Goal: Task Accomplishment & Management: Manage account settings

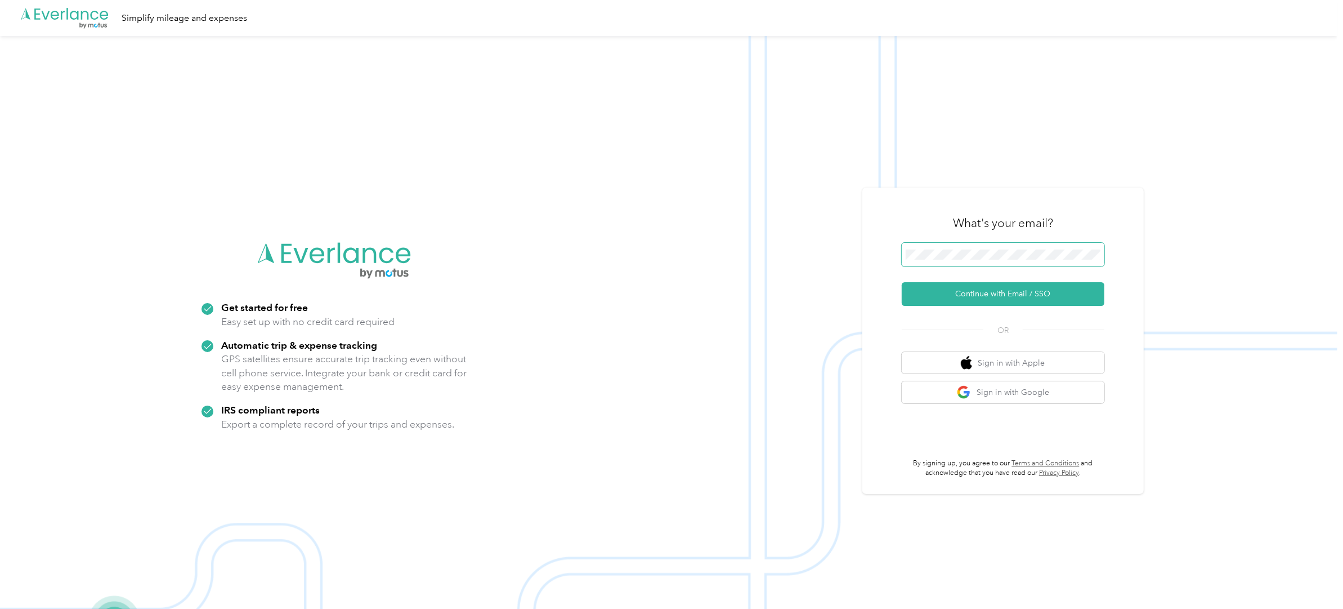
click at [902, 282] on button "Continue with Email / SSO" at bounding box center [1003, 294] width 203 height 24
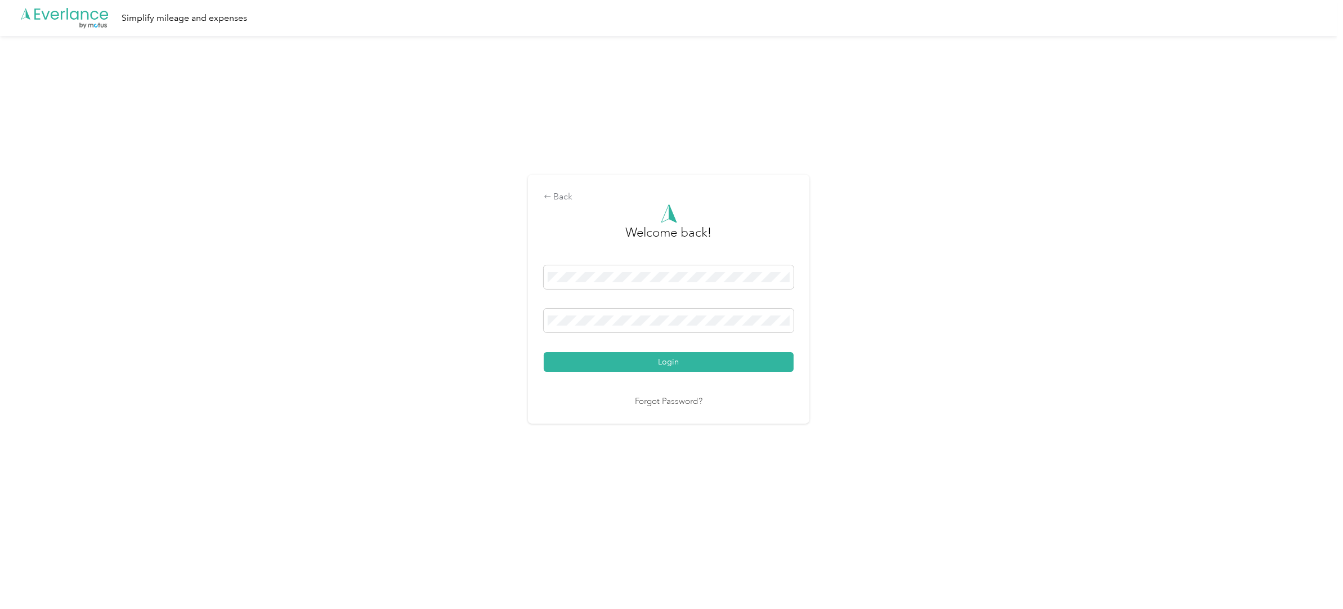
click at [544, 352] on button "Login" at bounding box center [669, 362] width 250 height 20
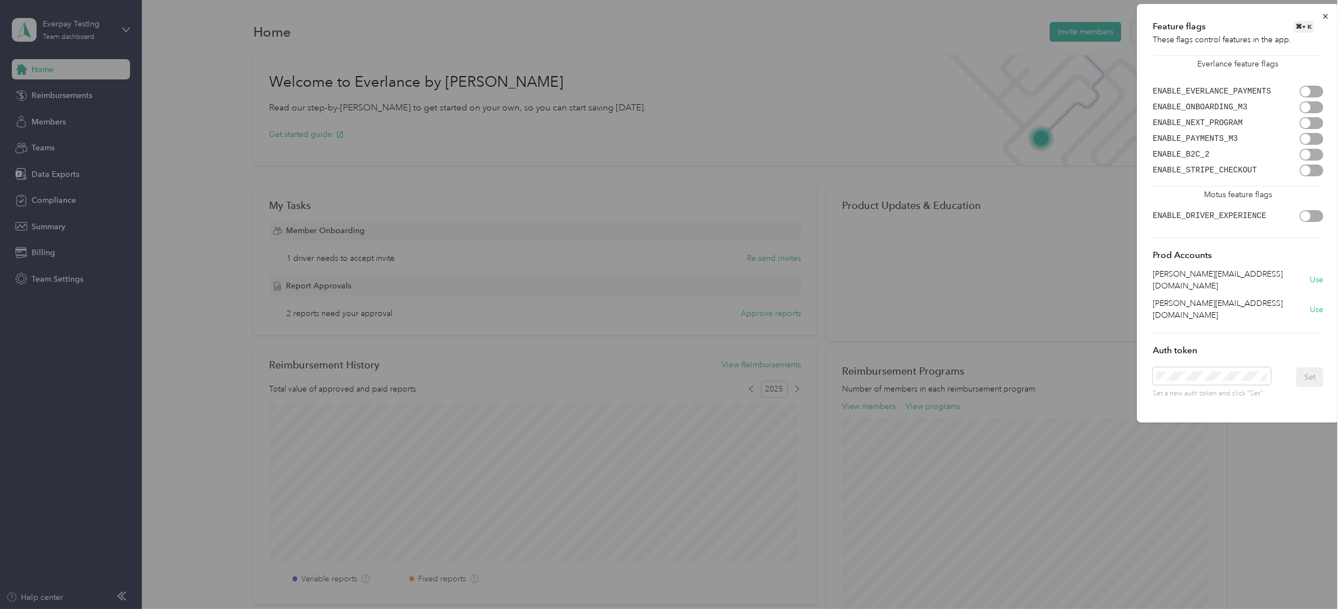
click at [1306, 89] on div at bounding box center [1306, 91] width 10 height 10
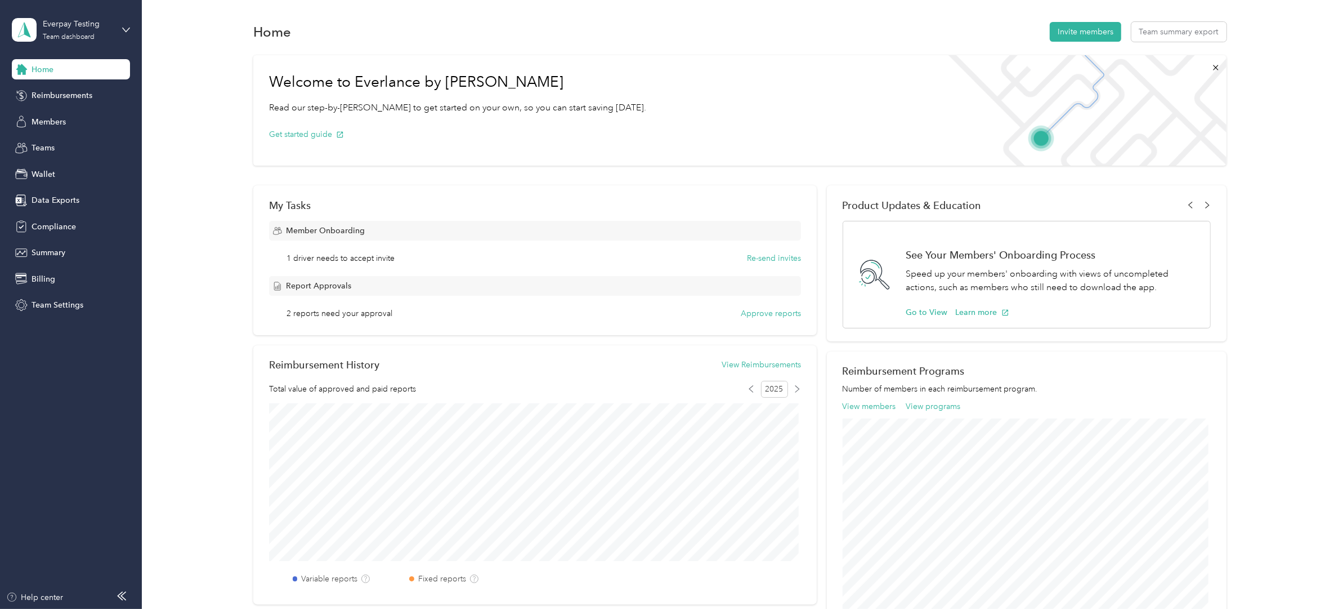
click at [1326, 17] on div "Feature flags ⌘ + K These flags control features in the app. Everlance feature …" at bounding box center [1238, 161] width 202 height 418
click at [86, 92] on span "Reimbursements" at bounding box center [62, 96] width 61 height 12
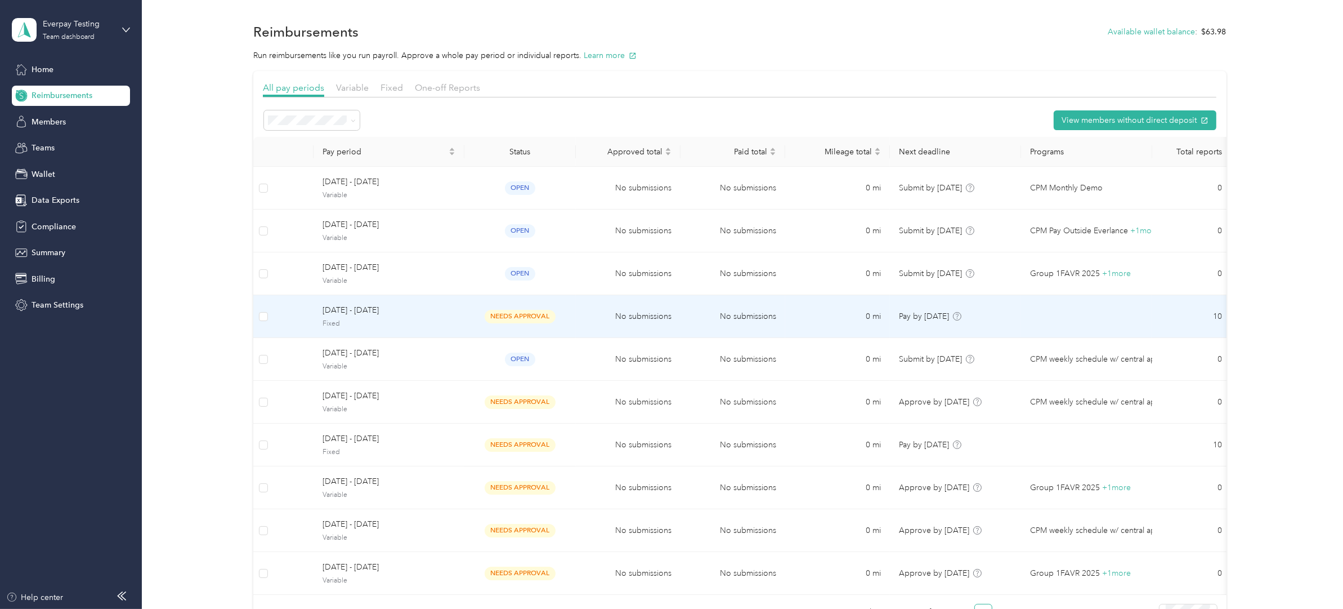
click at [444, 315] on span "[DATE] - [DATE]" at bounding box center [389, 310] width 133 height 12
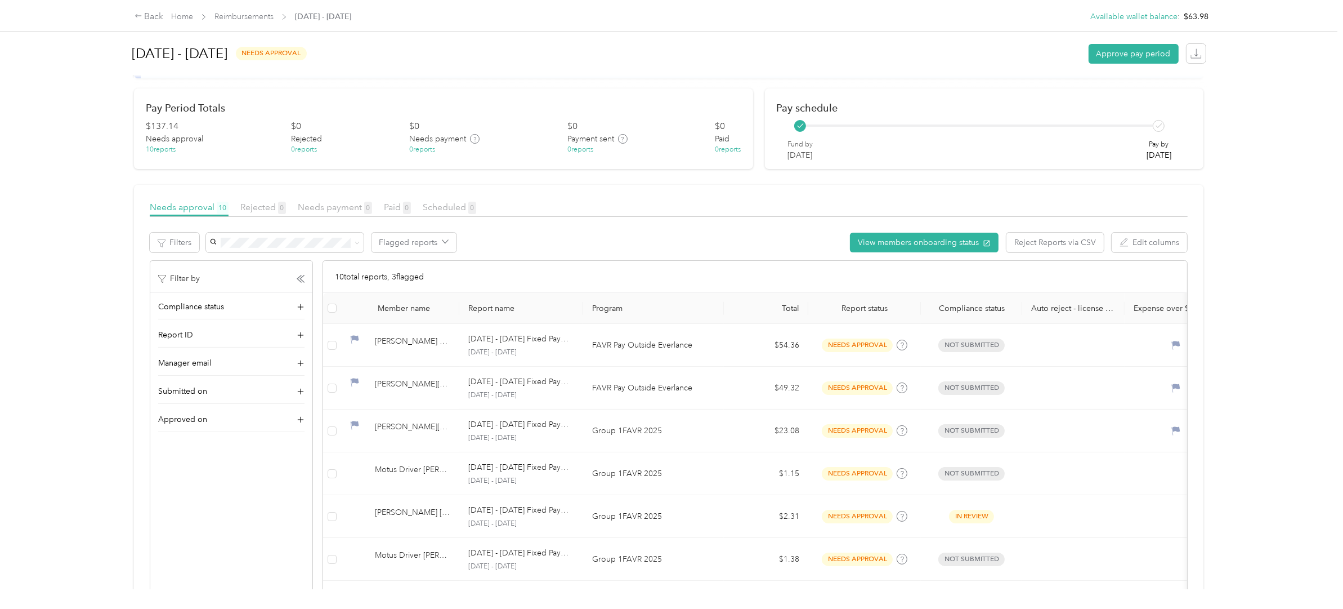
scroll to position [86, 0]
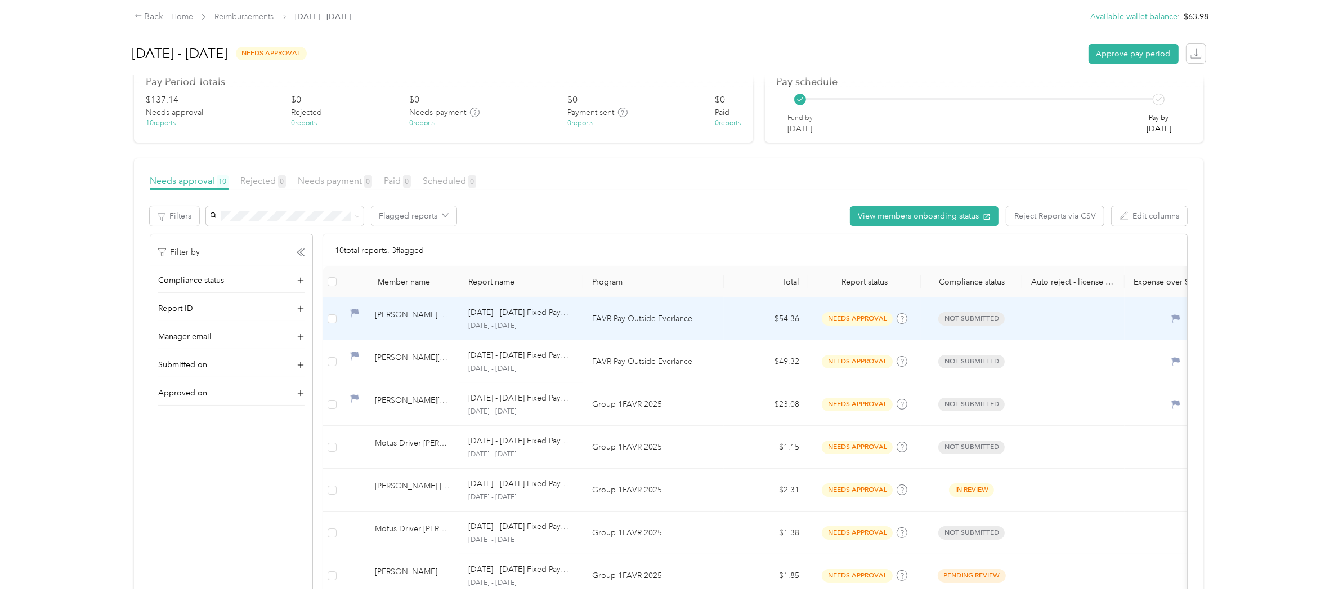
click at [727, 329] on td "$54.36" at bounding box center [766, 318] width 84 height 43
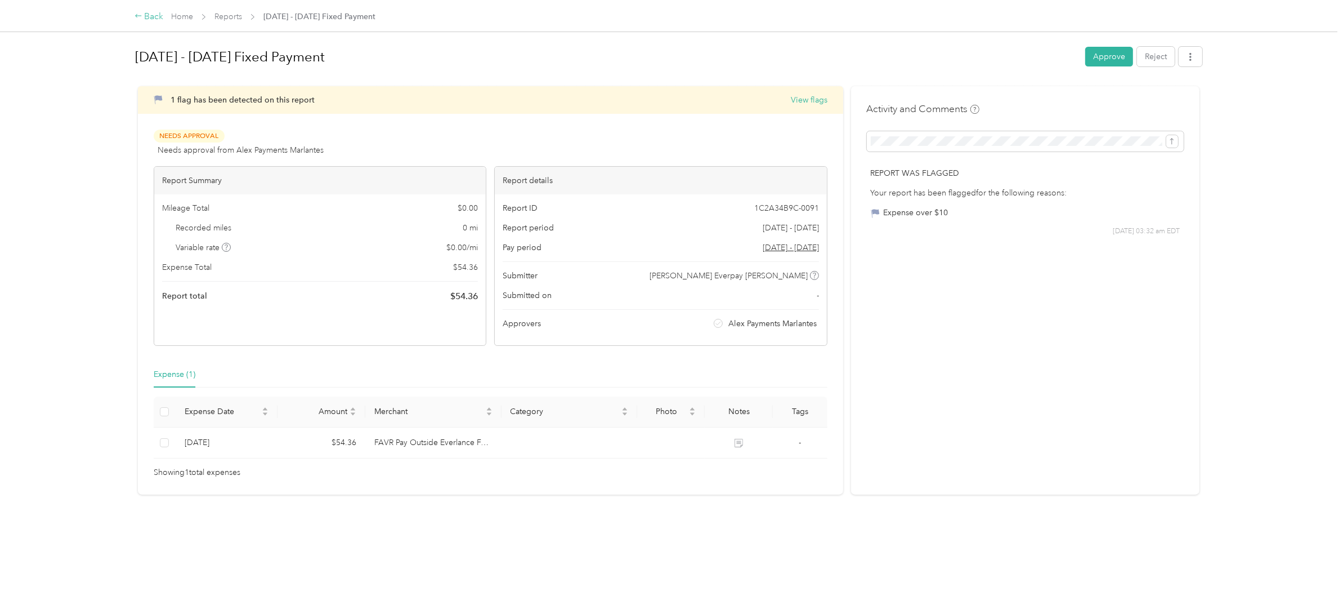
click at [153, 14] on div "Back" at bounding box center [149, 17] width 29 height 14
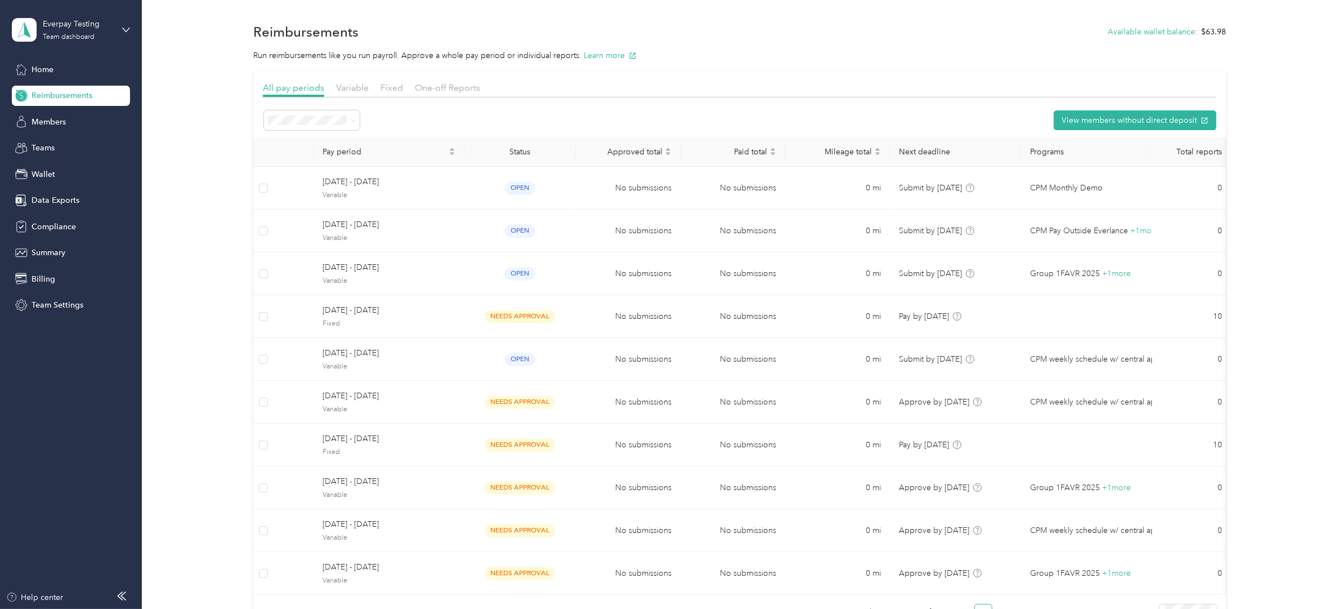
scroll to position [3, 0]
click at [57, 172] on div "Wallet" at bounding box center [71, 174] width 118 height 20
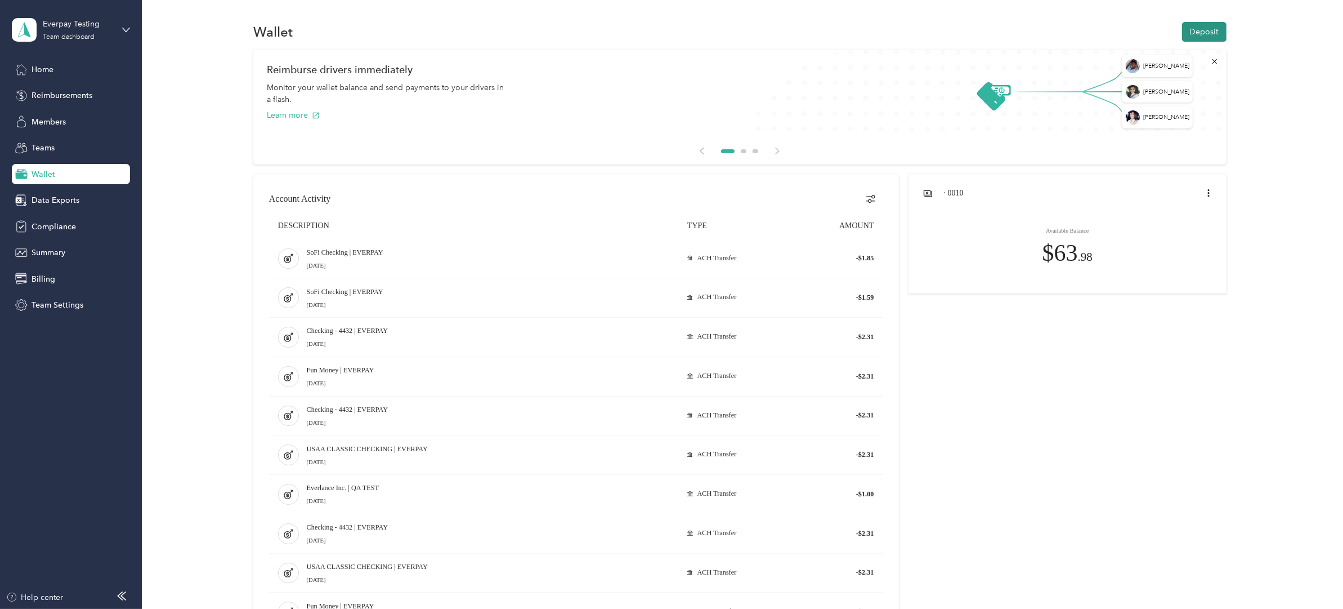
click at [1203, 33] on button "Deposit" at bounding box center [1204, 32] width 44 height 20
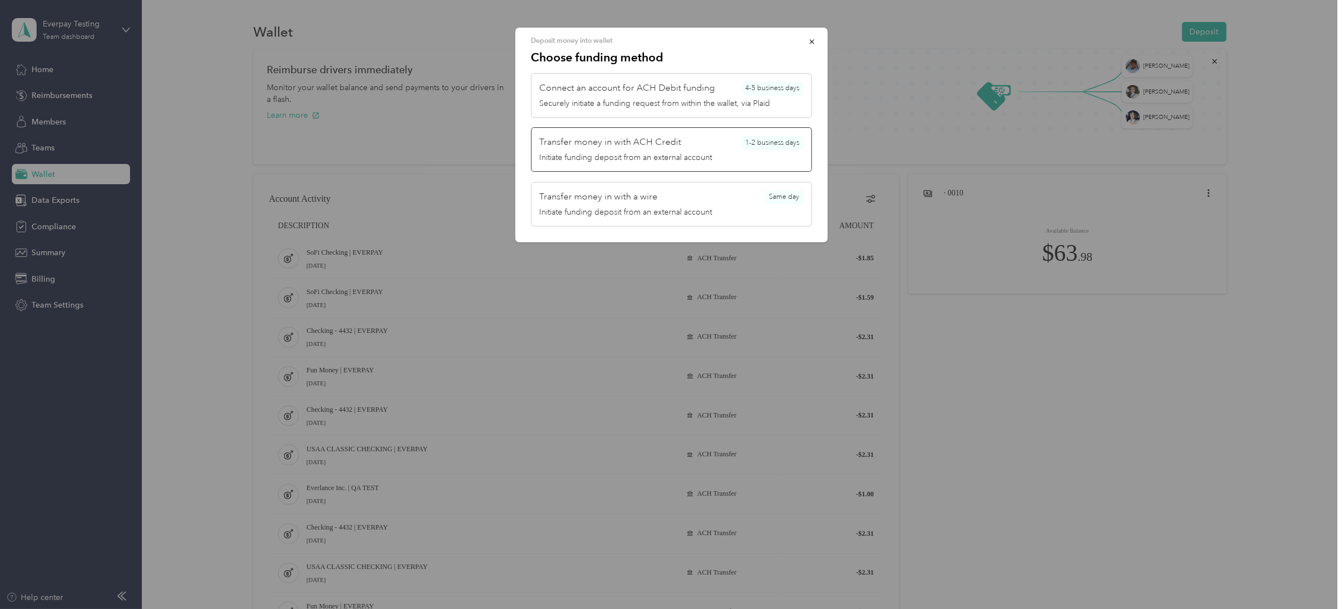
click at [671, 144] on span "Transfer money in with ACH Credit" at bounding box center [611, 143] width 142 height 14
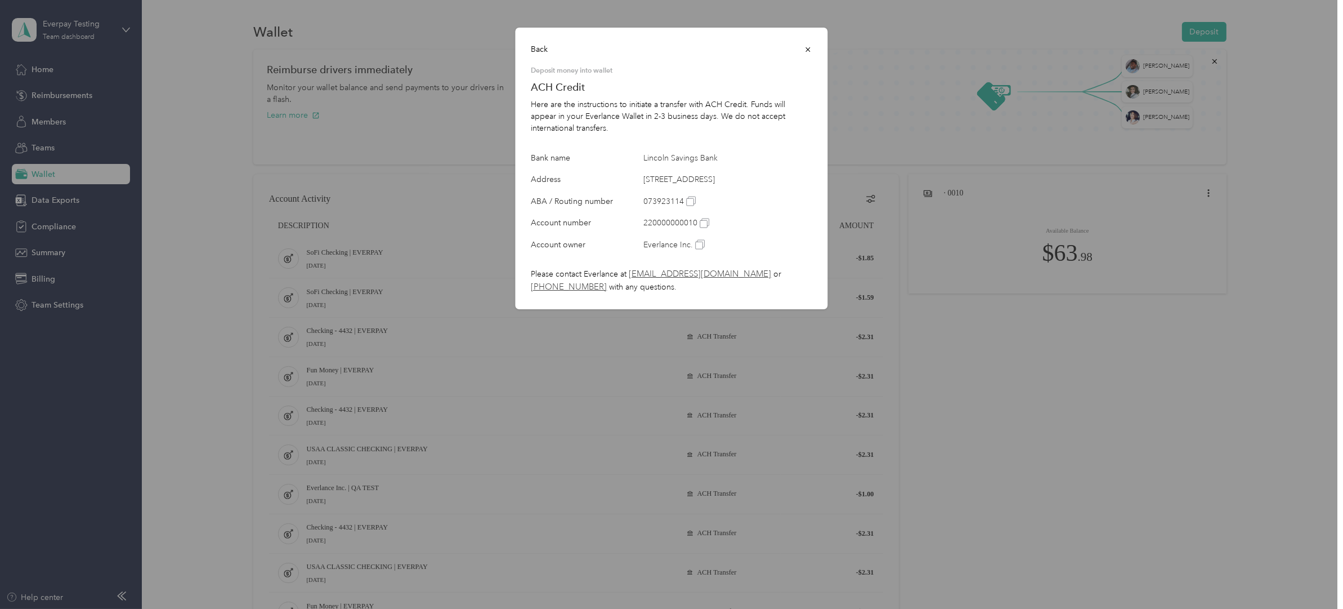
click at [808, 48] on icon "button" at bounding box center [808, 50] width 8 height 8
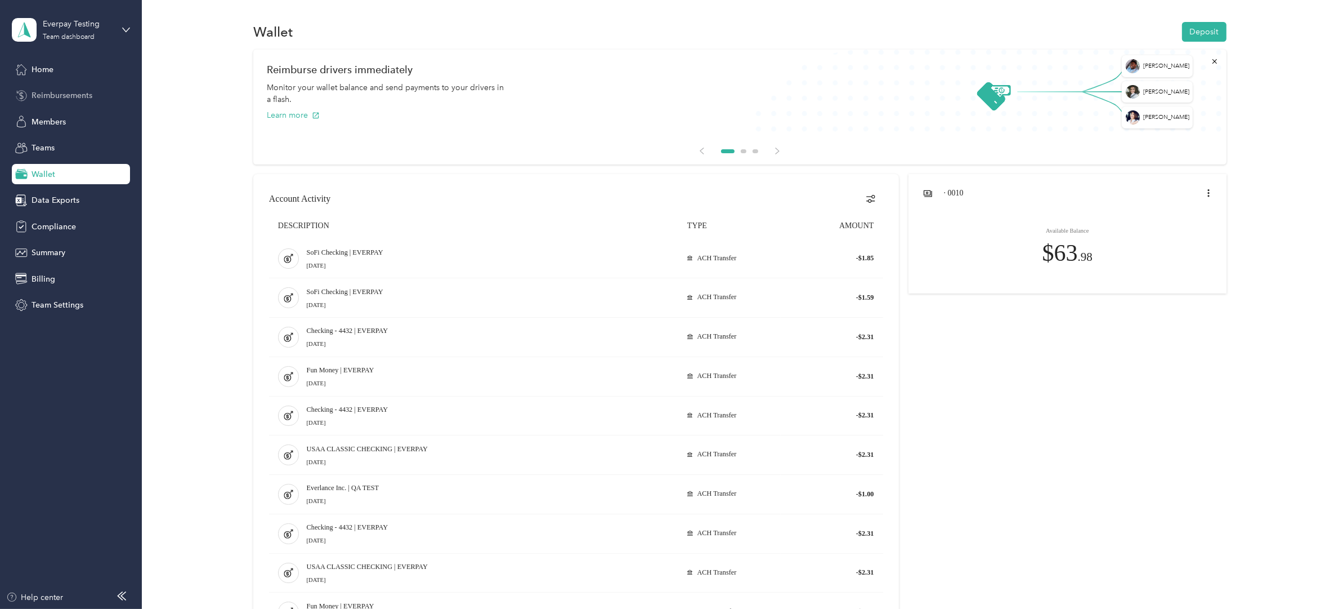
click at [74, 97] on span "Reimbursements" at bounding box center [62, 96] width 61 height 12
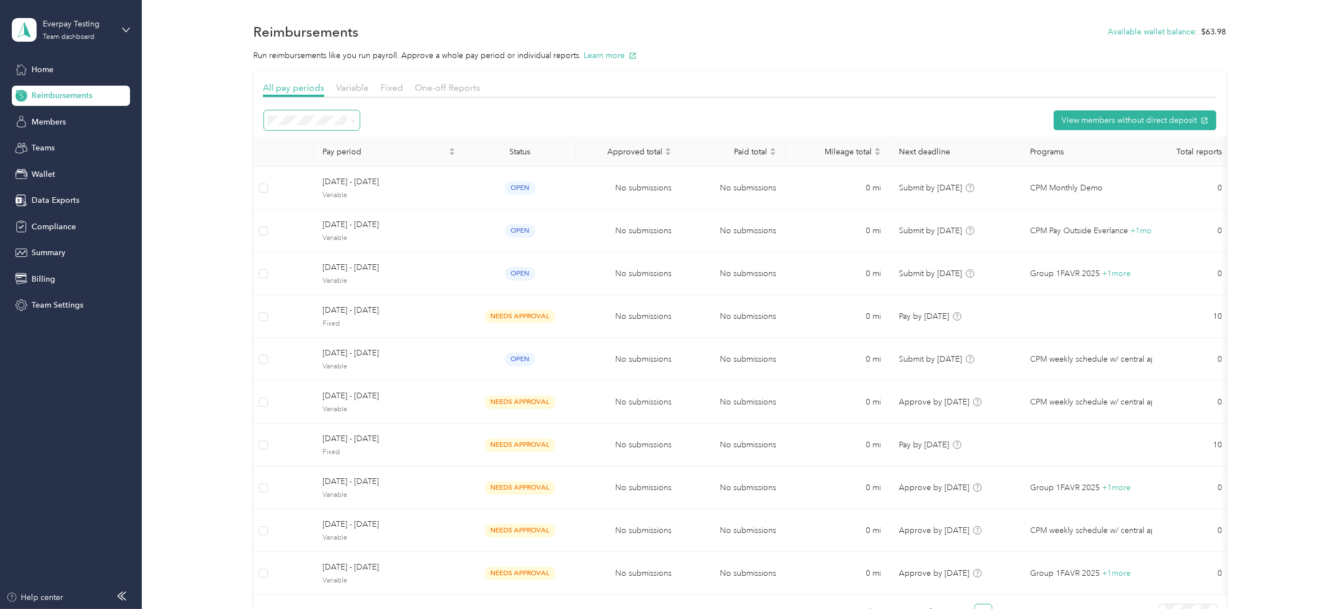
click at [314, 124] on span at bounding box center [312, 120] width 96 height 20
click at [324, 238] on span "Needs payment" at bounding box center [300, 240] width 57 height 10
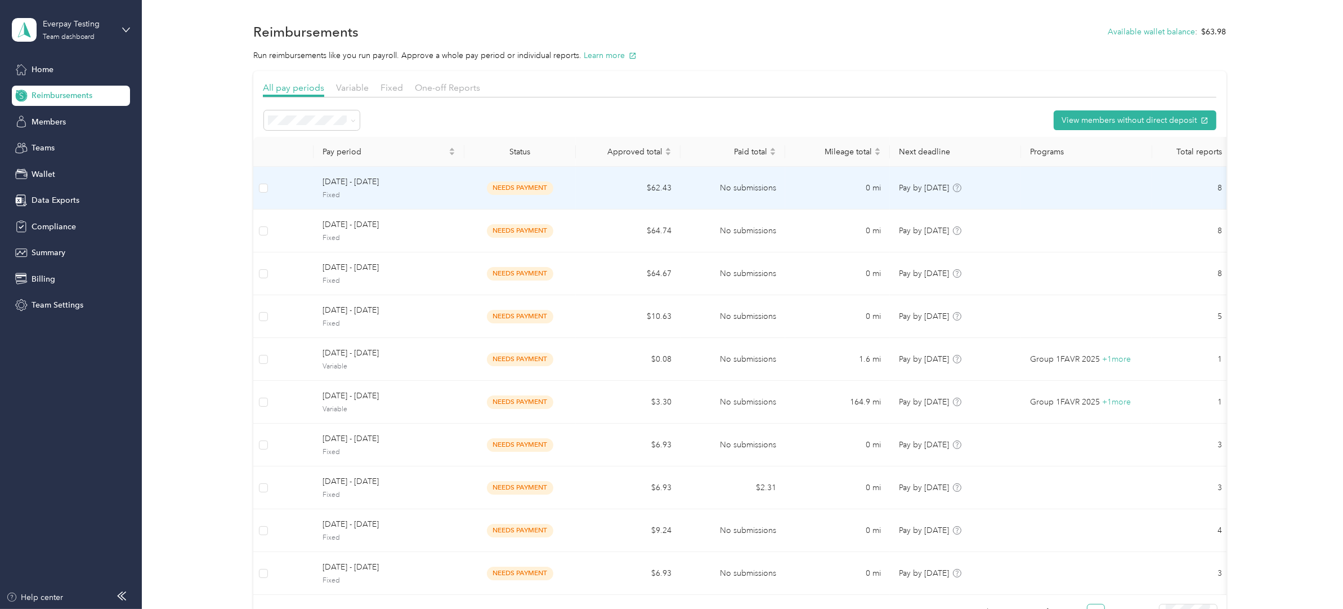
click at [460, 180] on td "[DATE] - [DATE] Fixed" at bounding box center [389, 188] width 151 height 43
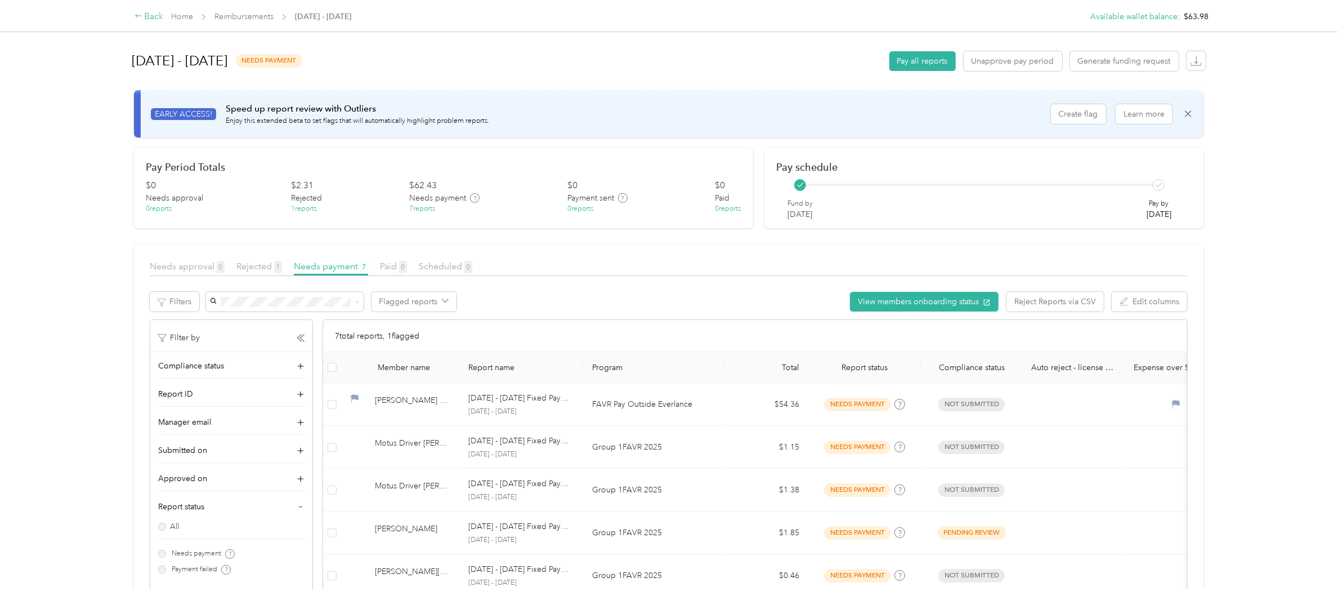
click at [142, 13] on icon at bounding box center [139, 16] width 8 height 8
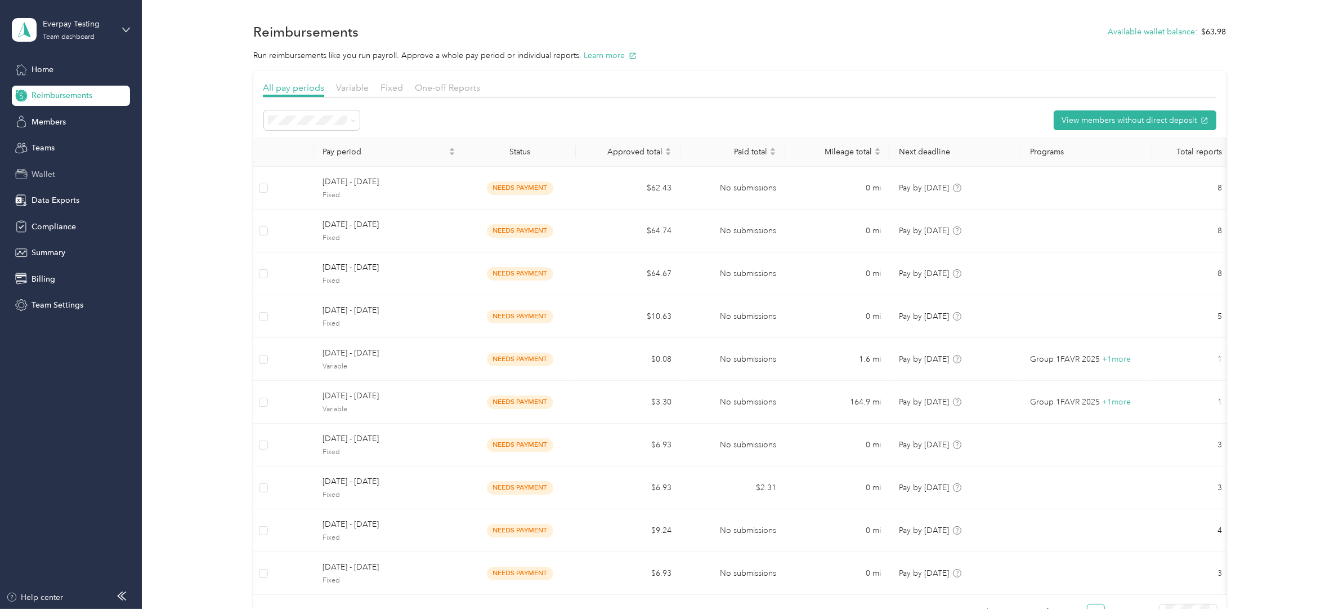
click at [46, 169] on span "Wallet" at bounding box center [44, 174] width 24 height 12
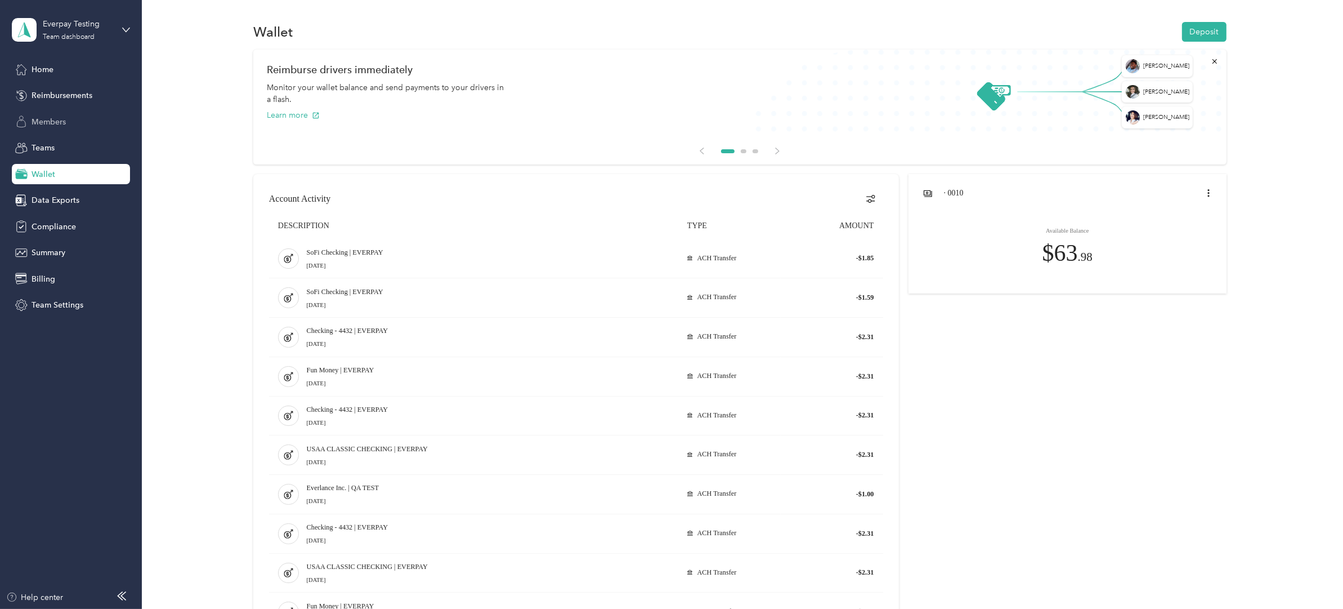
click at [71, 115] on div "Members" at bounding box center [71, 121] width 118 height 20
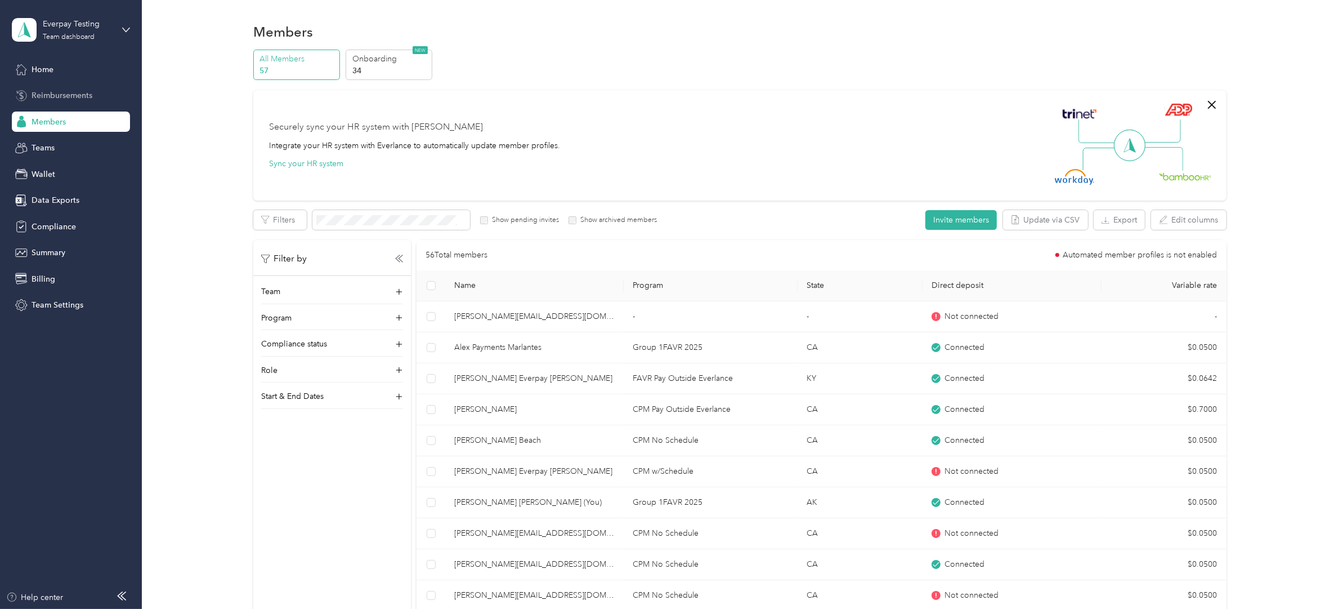
click at [59, 91] on span "Reimbursements" at bounding box center [62, 96] width 61 height 12
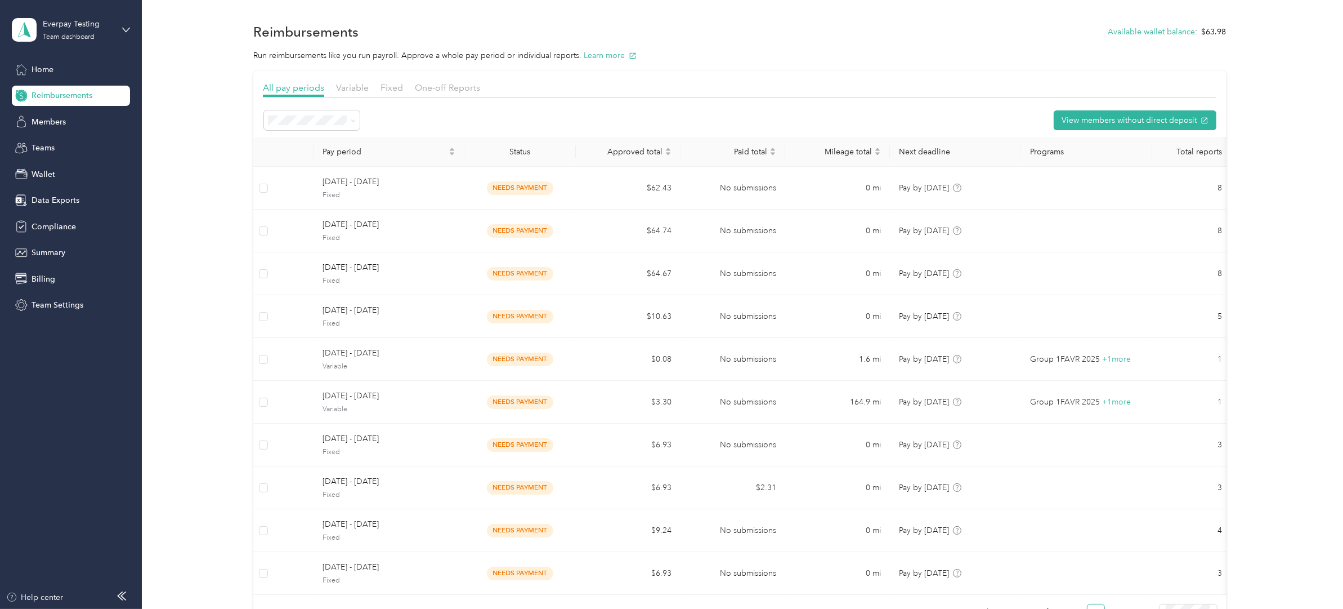
click at [329, 132] on section "View members without direct deposit Pay period Status Approved total Paid total…" at bounding box center [739, 370] width 973 height 522
click at [314, 199] on span "Needs approval" at bounding box center [300, 201] width 57 height 10
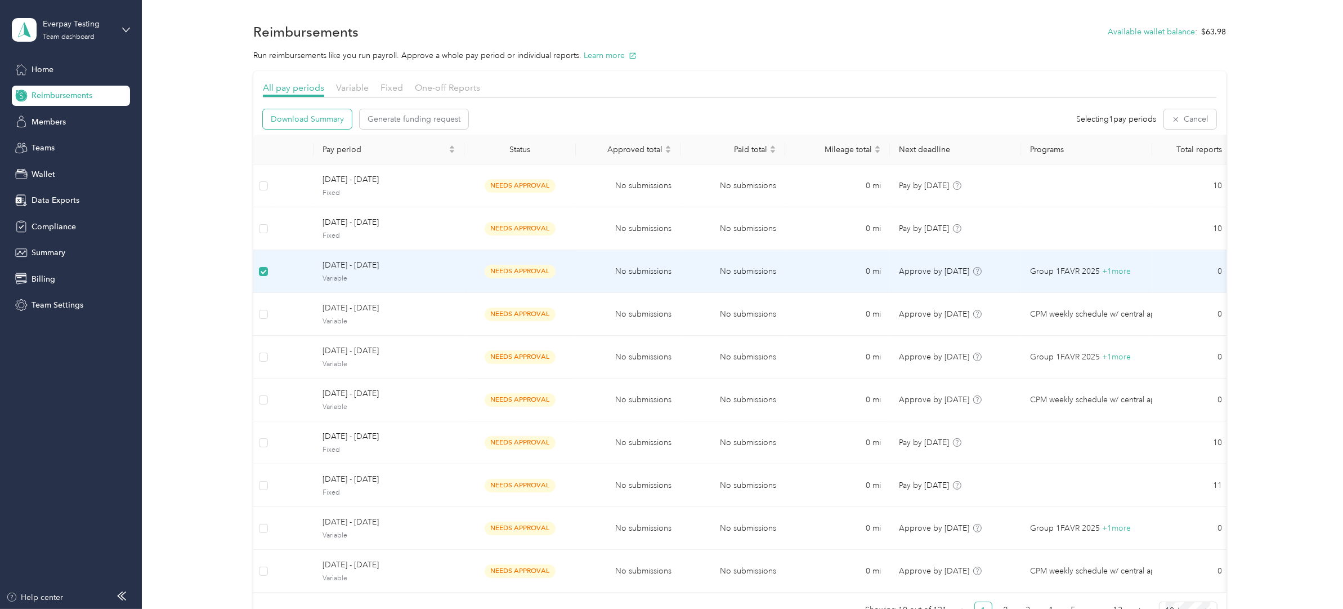
click at [297, 123] on span "Download Summary" at bounding box center [307, 119] width 73 height 12
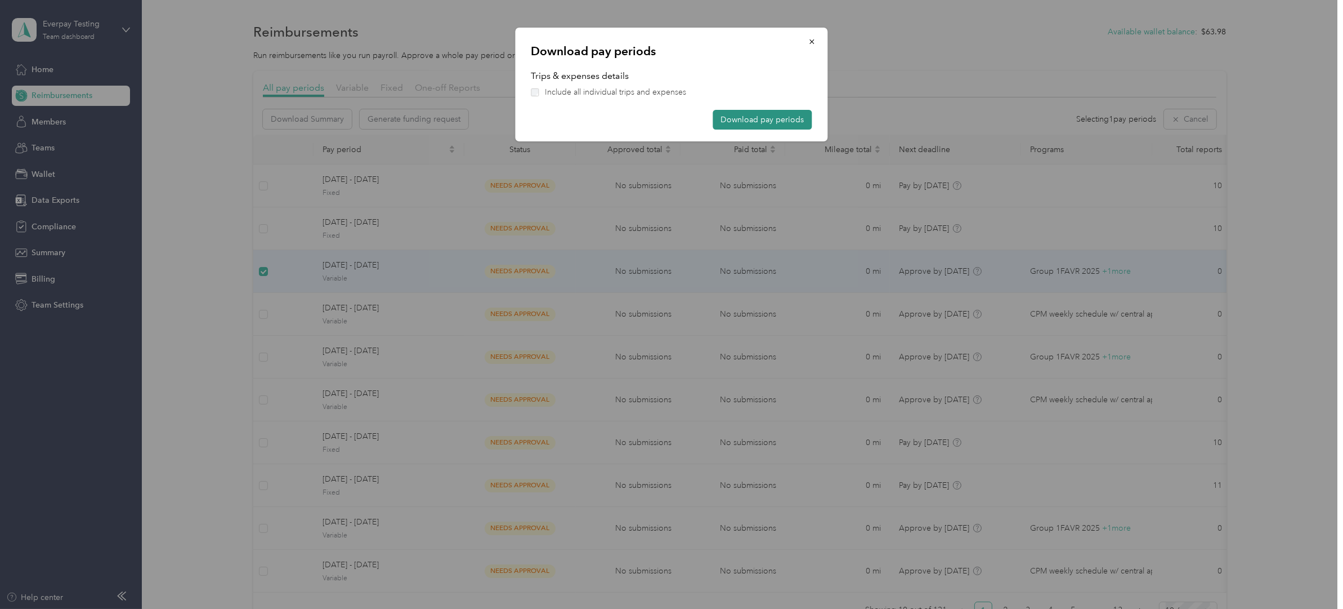
click at [766, 123] on button "Download pay periods" at bounding box center [762, 120] width 99 height 20
